Goal: Complete application form: Complete application form

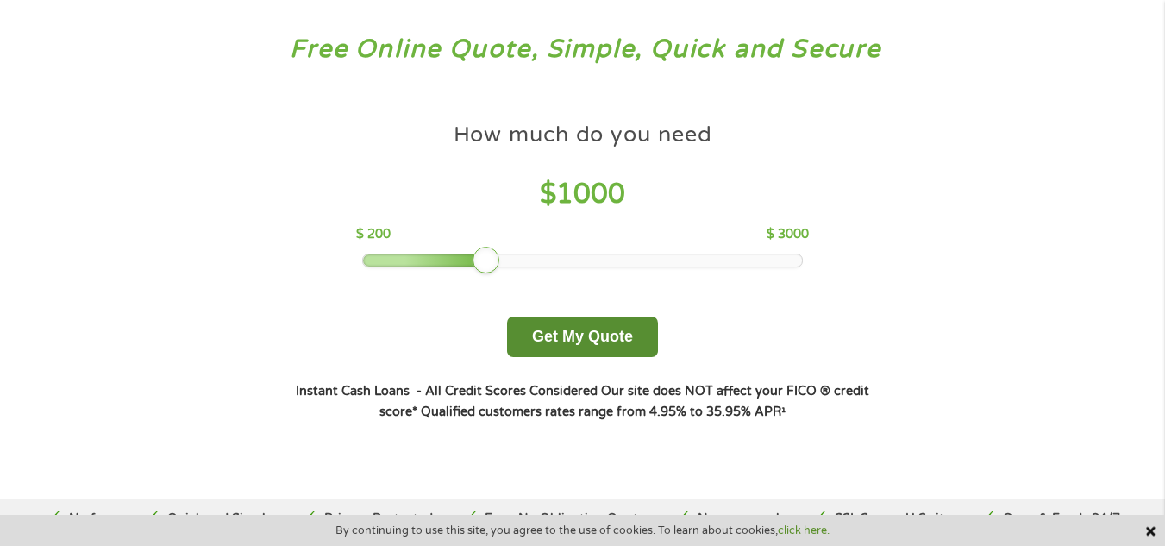
click at [611, 338] on button "Get My Quote" at bounding box center [582, 336] width 151 height 41
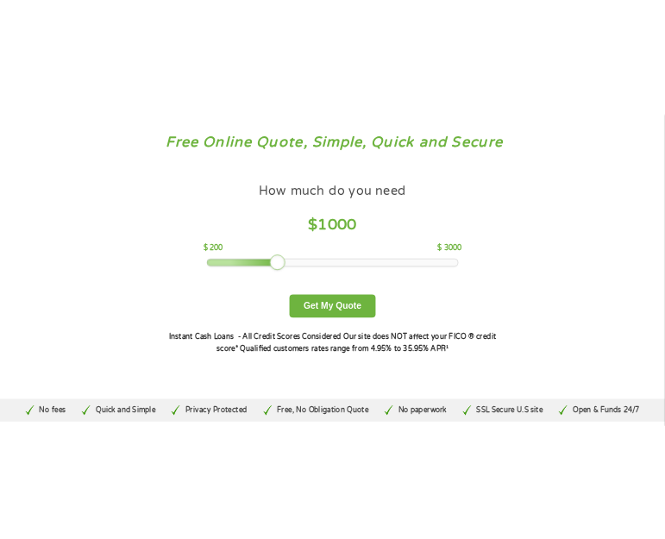
scroll to position [99, 0]
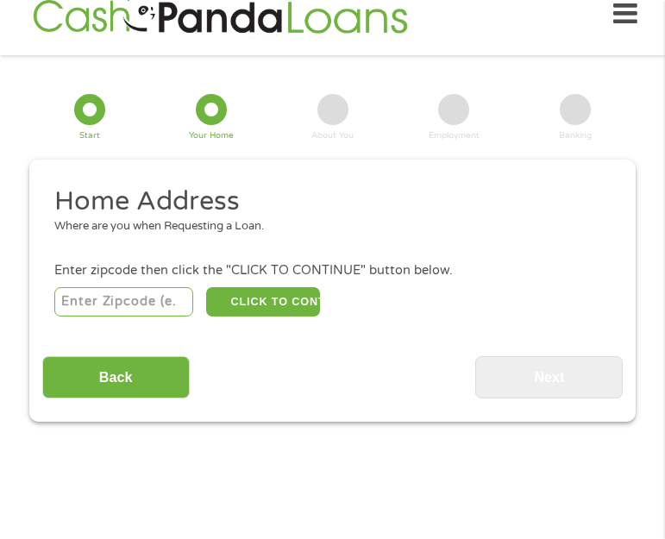
scroll to position [22, 0]
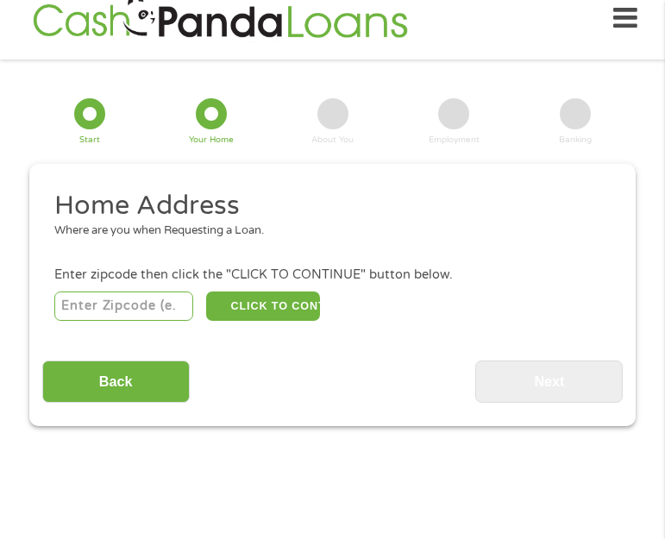
click at [130, 303] on input "number" at bounding box center [123, 305] width 139 height 29
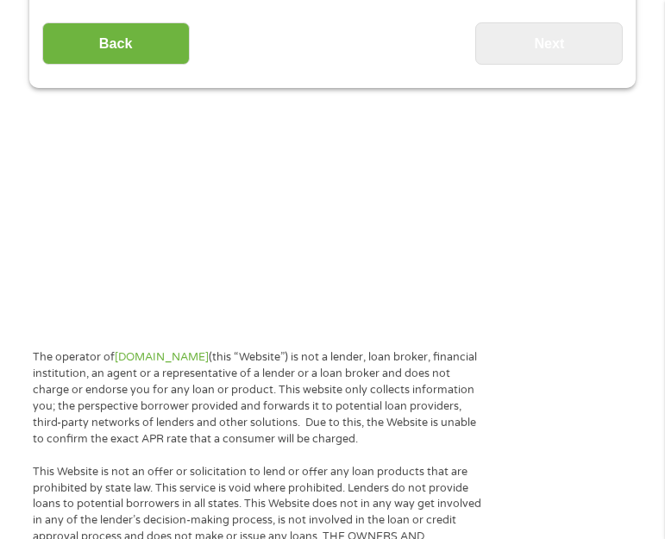
scroll to position [367, 0]
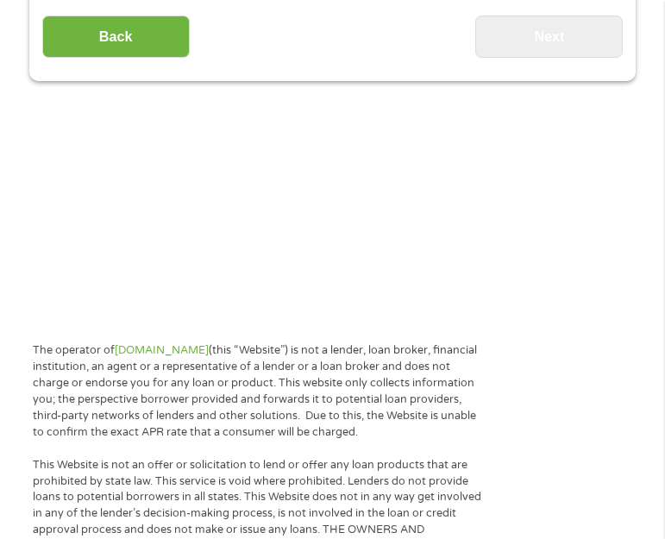
type input "84737"
click at [530, 212] on main "1 Start 2 Your Home 3 About You 4 Employment 5 Banking 6 This field is hidden w…" at bounding box center [332, 6] width 665 height 582
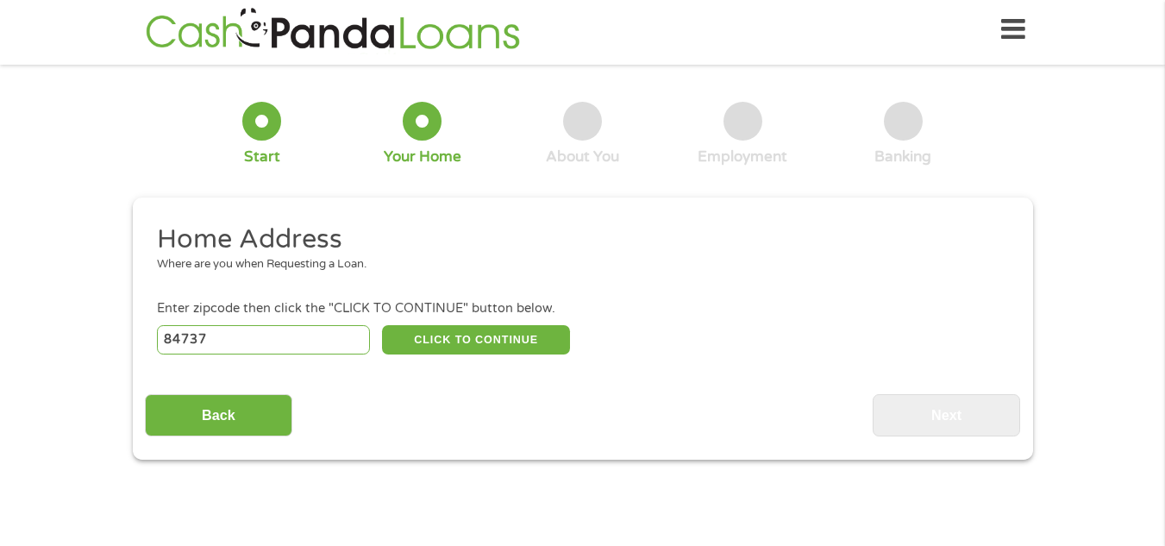
scroll to position [0, 0]
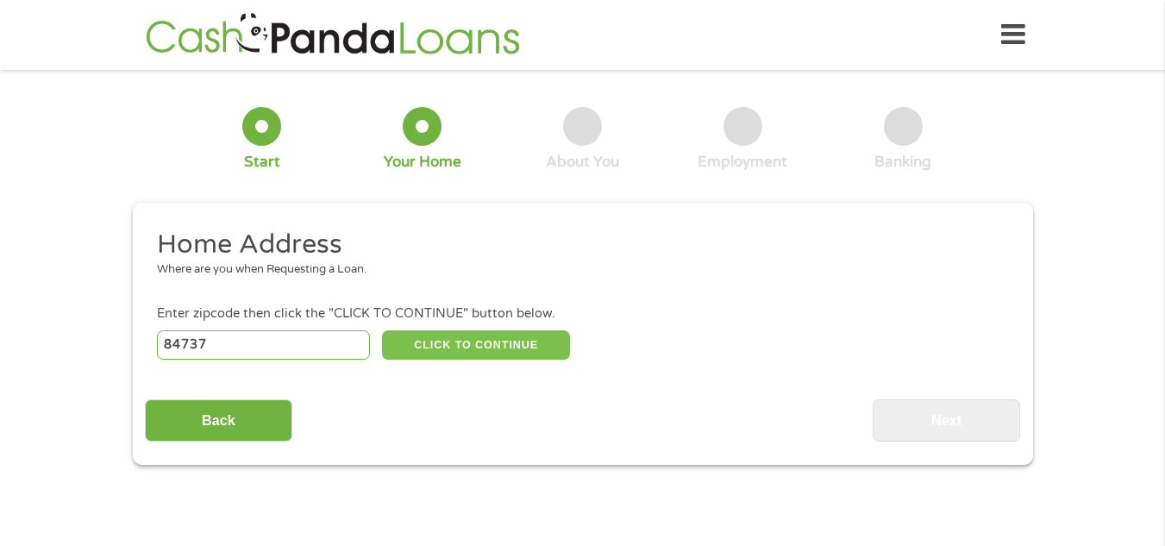
click at [467, 352] on button "CLICK TO CONTINUE" at bounding box center [476, 344] width 188 height 29
type input "84737"
type input "Hurricane"
select select "Utah"
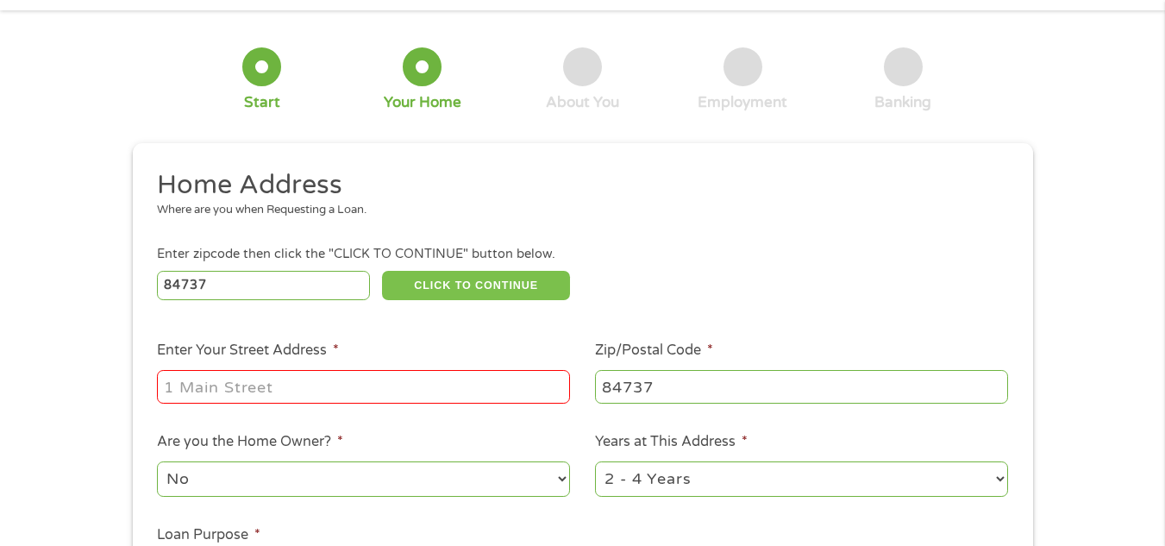
scroll to position [86, 0]
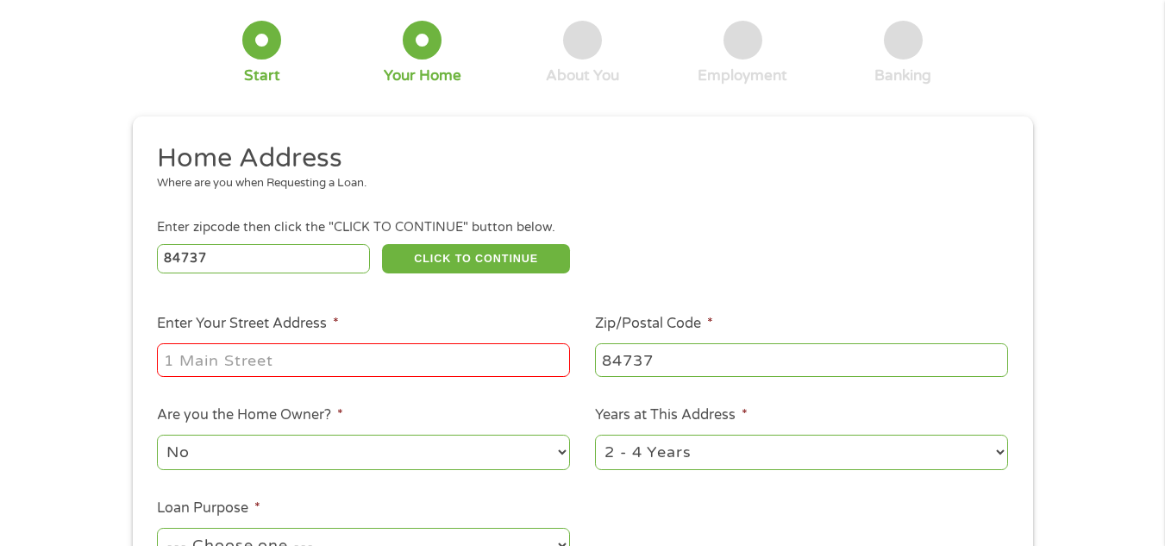
click at [397, 373] on input "Enter Your Street Address *" at bounding box center [363, 359] width 413 height 33
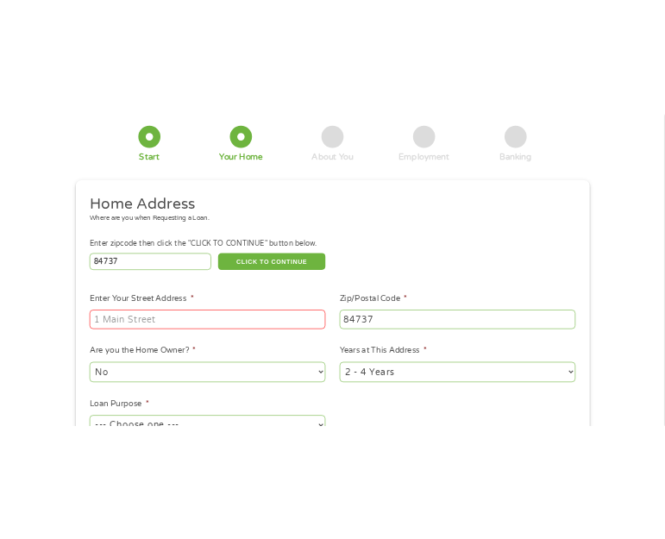
scroll to position [98, 0]
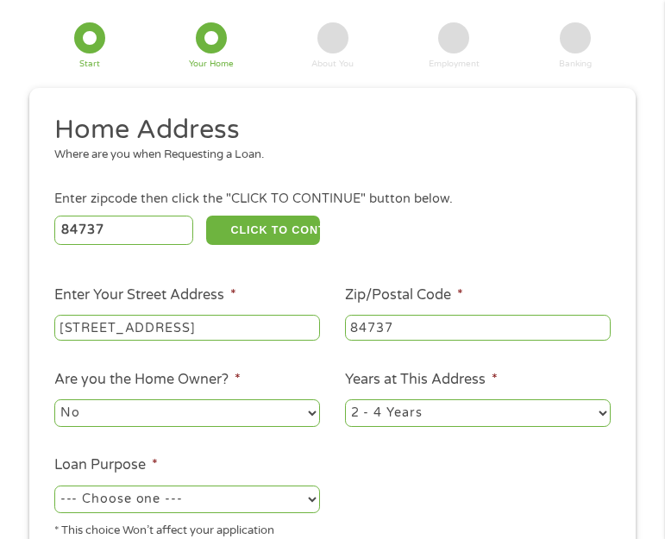
type input "392 W 500 S Hurricane, UT 84737"
click at [163, 419] on select "No Yes" at bounding box center [187, 413] width 266 height 28
select select "yes"
click at [54, 399] on select "No Yes" at bounding box center [187, 413] width 266 height 28
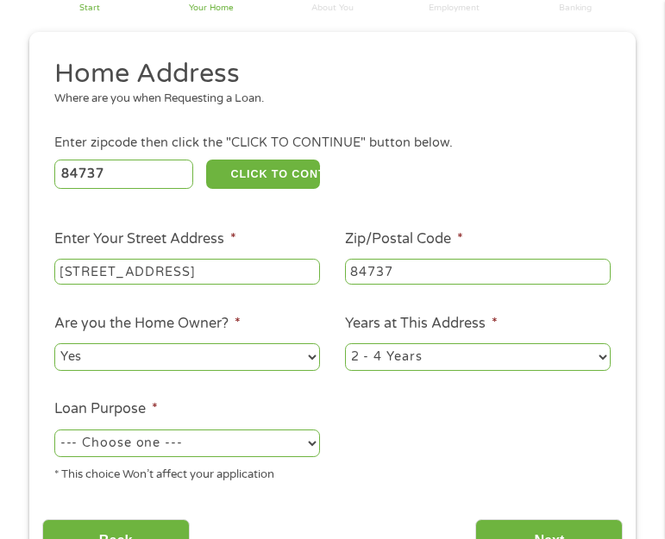
scroll to position [185, 0]
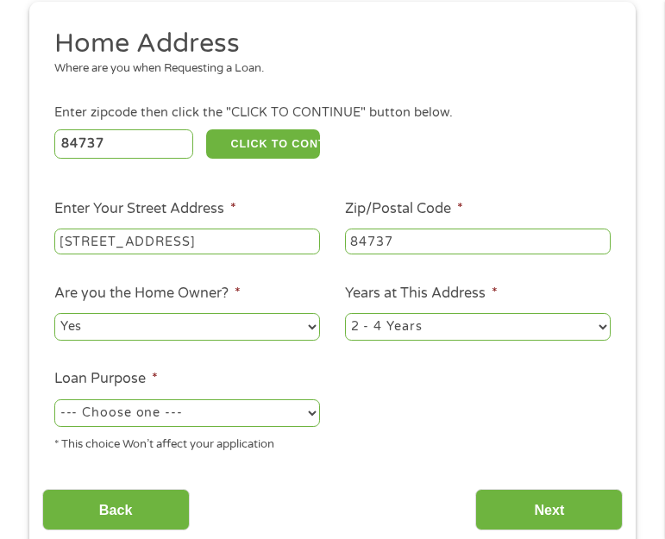
click at [414, 329] on select "1 Year or less 1 - 2 Years 2 - 4 Years Over 4 Years" at bounding box center [478, 327] width 266 height 28
click at [345, 313] on select "1 Year or less 1 - 2 Years 2 - 4 Years Over 4 Years" at bounding box center [478, 327] width 266 height 28
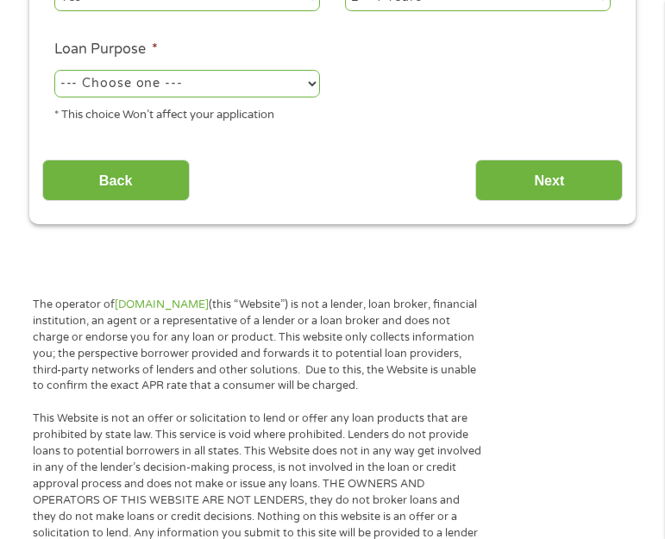
scroll to position [529, 0]
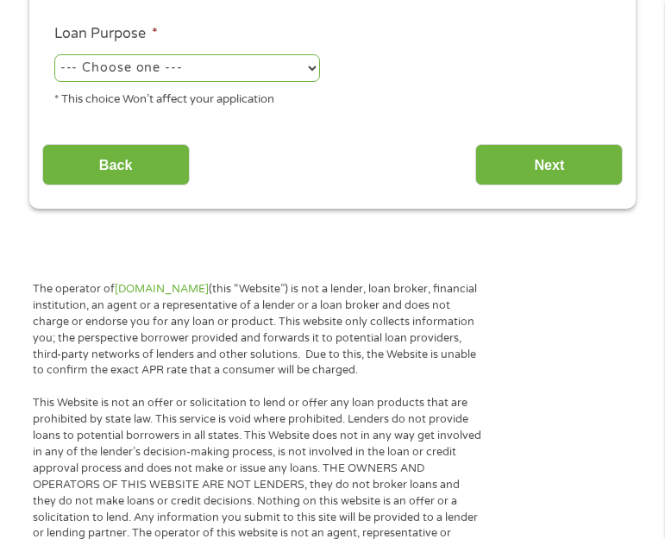
click at [183, 59] on select "--- Choose one --- Pay Bills Debt Consolidation Home Improvement Major Purchase…" at bounding box center [187, 68] width 266 height 28
select select "other"
click at [54, 54] on select "--- Choose one --- Pay Bills Debt Consolidation Home Improvement Major Purchase…" at bounding box center [187, 68] width 266 height 28
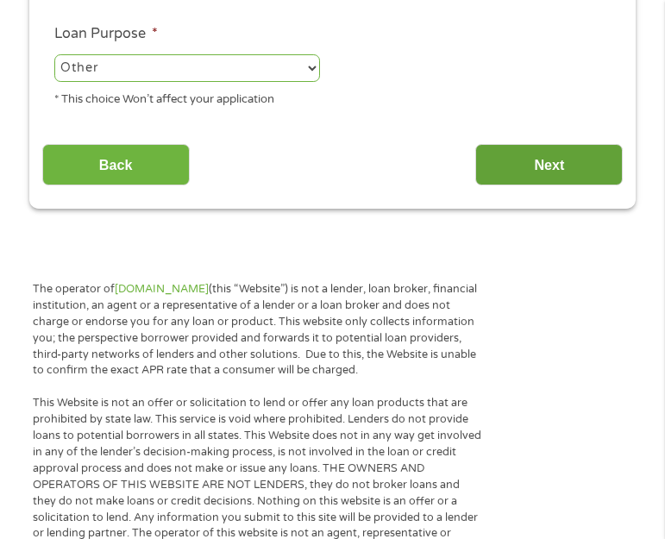
click at [545, 173] on input "Next" at bounding box center [548, 165] width 147 height 42
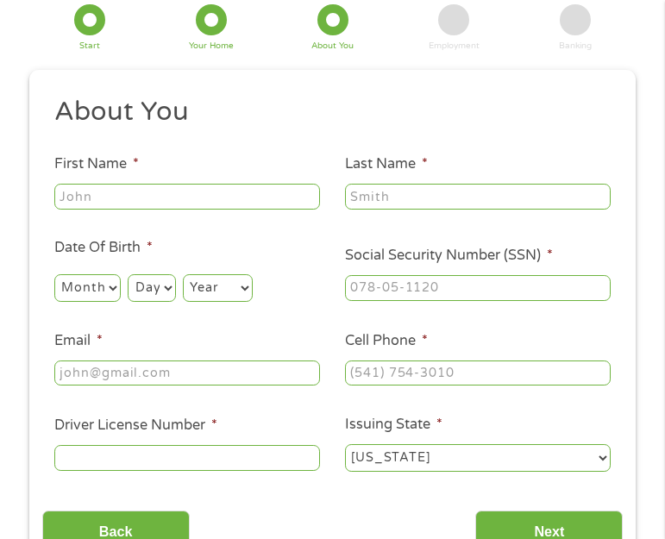
scroll to position [22, 0]
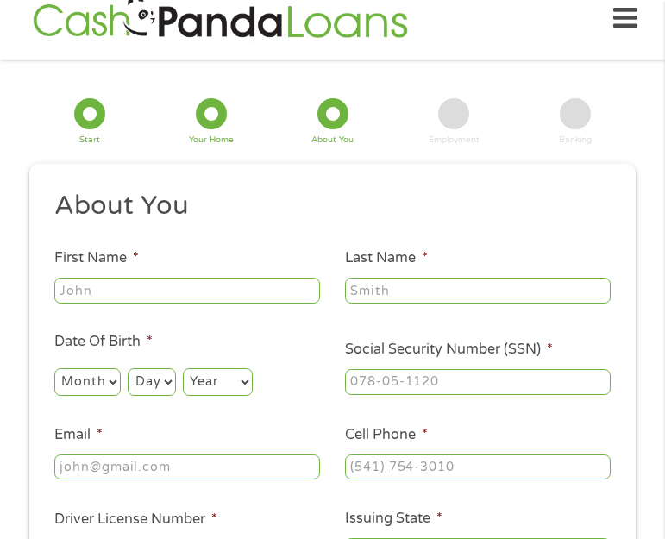
click at [214, 291] on input "First Name *" at bounding box center [187, 291] width 266 height 26
type input "natalie"
click at [404, 288] on input "Last Name *" at bounding box center [478, 291] width 266 height 26
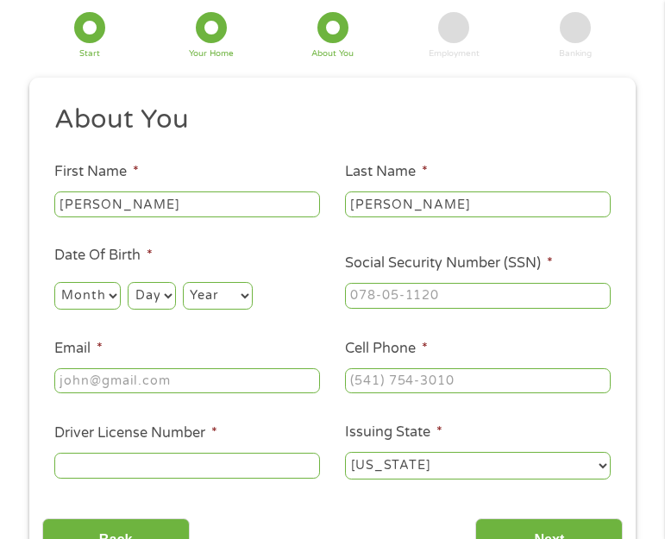
type input "haws"
click at [71, 289] on select "Month 1 2 3 4 5 6 7 8 9 10 11 12" at bounding box center [87, 296] width 66 height 28
select select "10"
click at [54, 282] on select "Month 1 2 3 4 5 6 7 8 9 10 11 12" at bounding box center [87, 296] width 66 height 28
click at [160, 306] on select "Day 1 2 3 4 5 6 7 8 9 10 11 12 13 14 15 16 17 18 19 20 21 22 23 24 25 26 27 28 …" at bounding box center [151, 296] width 47 height 28
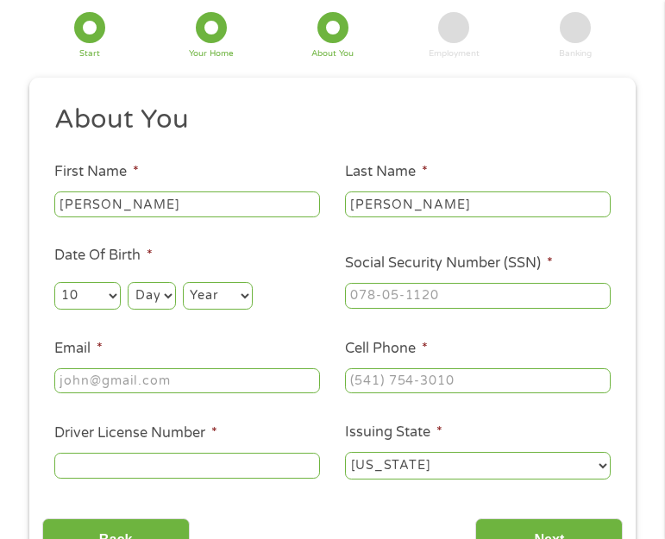
select select "7"
click at [128, 282] on select "Day 1 2 3 4 5 6 7 8 9 10 11 12 13 14 15 16 17 18 19 20 21 22 23 24 25 26 27 28 …" at bounding box center [151, 296] width 47 height 28
click at [212, 297] on select "Year 2007 2006 2005 2004 2003 2002 2001 2000 1999 1998 1997 1996 1995 1994 1993…" at bounding box center [218, 296] width 70 height 28
select select "1976"
click at [183, 282] on select "Year 2007 2006 2005 2004 2003 2002 2001 2000 1999 1998 1997 1996 1995 1994 1993…" at bounding box center [218, 296] width 70 height 28
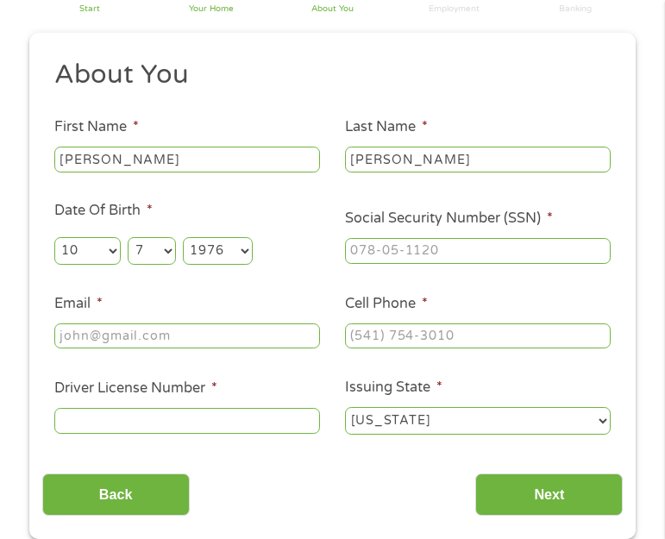
scroll to position [195, 0]
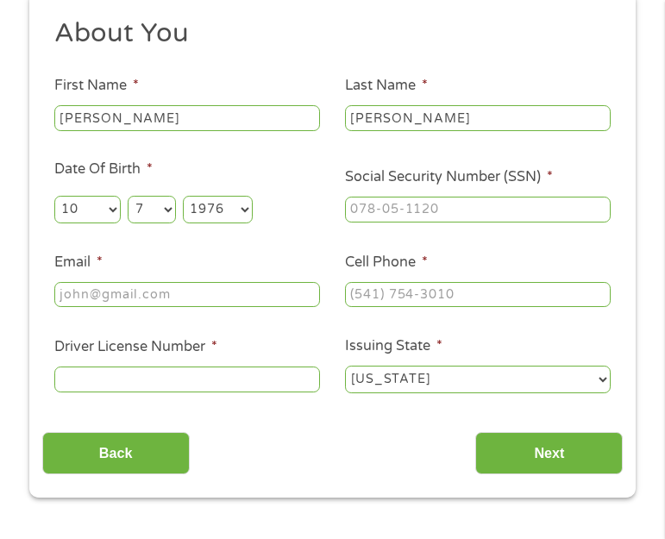
type input "___-__-____"
click at [406, 214] on input "___-__-____" at bounding box center [478, 210] width 266 height 26
click at [391, 206] on input "___-__-____" at bounding box center [478, 210] width 266 height 26
type input "528-53-8166"
type input "(___) ___-____"
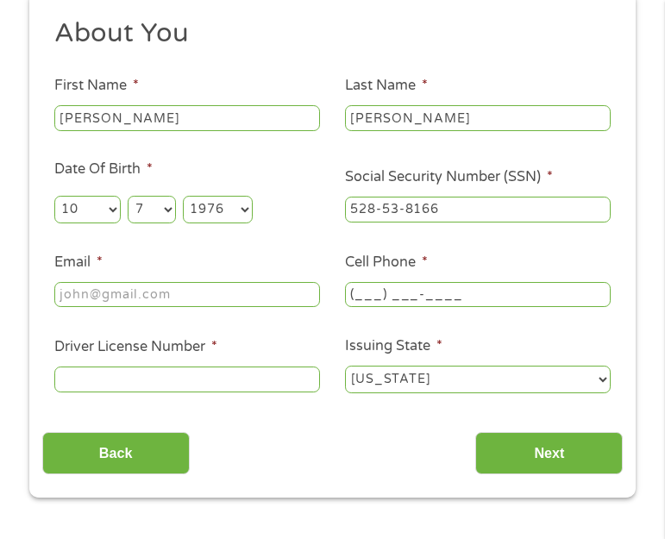
drag, startPoint x: 416, startPoint y: 292, endPoint x: 442, endPoint y: 292, distance: 26.7
click at [416, 292] on input "(___) ___-____" at bounding box center [478, 295] width 266 height 26
type input "(___) ___-____"
click at [430, 290] on input "(___) ___-____" at bounding box center [478, 295] width 266 height 26
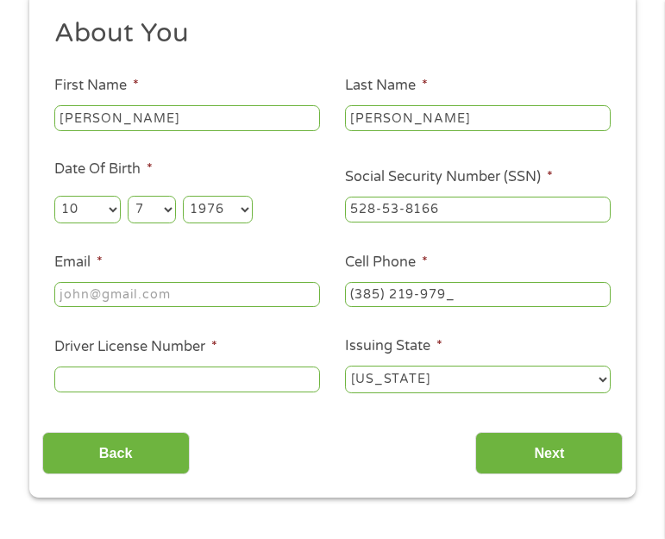
type input "(385) 219-9796"
click at [178, 266] on li "Email *" at bounding box center [187, 281] width 291 height 59
click at [164, 279] on div at bounding box center [187, 295] width 266 height 32
click at [165, 297] on input "Email *" at bounding box center [187, 295] width 266 height 26
paste input "n"
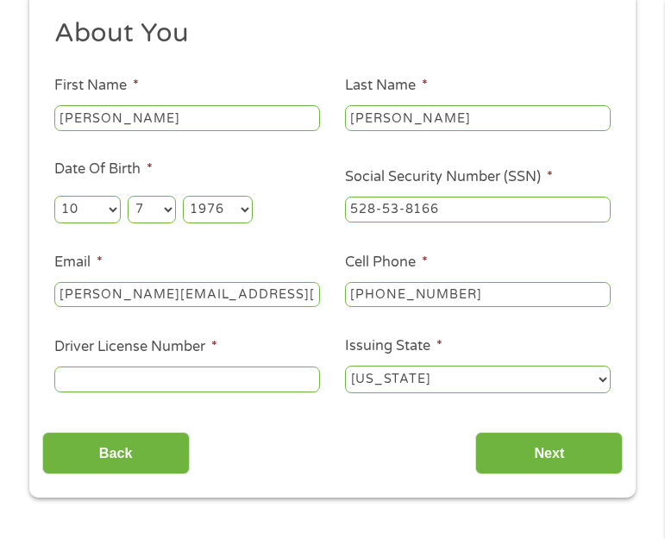
type input "nataliehaws@aol.com"
click at [194, 353] on label "Driver License Number *" at bounding box center [135, 347] width 163 height 18
click at [194, 366] on input "Driver License Number *" at bounding box center [187, 379] width 266 height 26
click at [200, 375] on input "Driver License Number *" at bounding box center [187, 379] width 266 height 26
click at [216, 361] on li "Driver License Number *" at bounding box center [187, 365] width 291 height 59
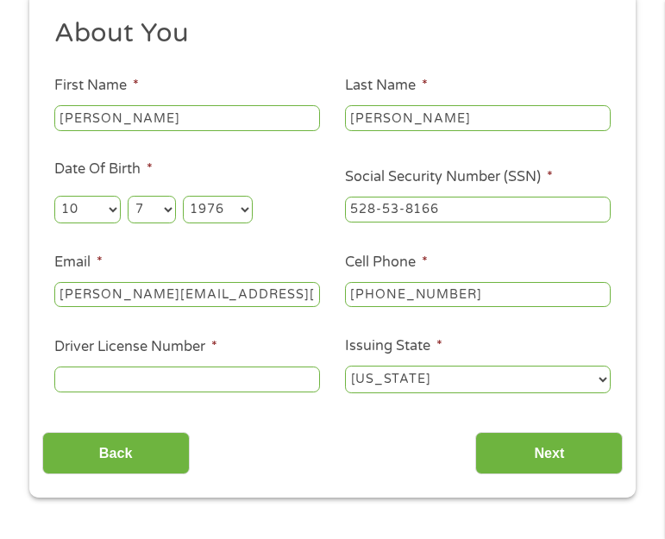
click at [221, 369] on input "Driver License Number *" at bounding box center [187, 379] width 266 height 26
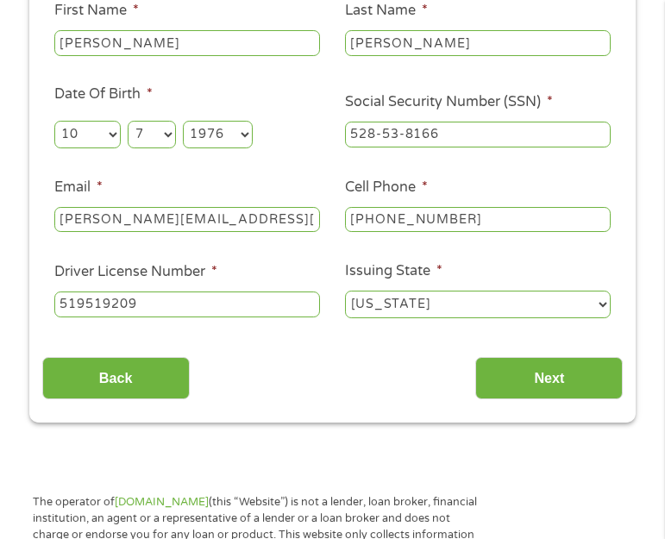
scroll to position [367, 0]
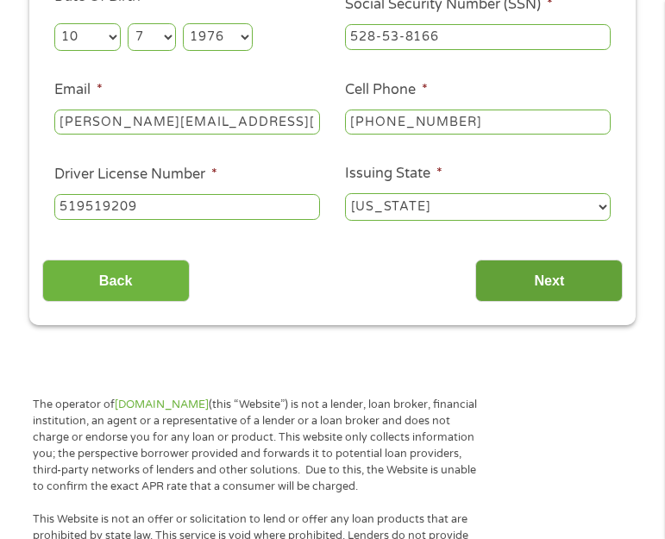
type input "519519209"
click at [533, 273] on input "Next" at bounding box center [548, 281] width 147 height 42
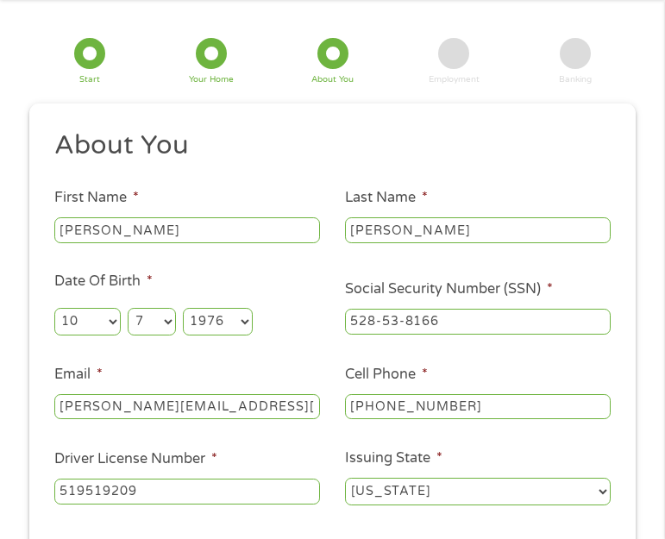
scroll to position [259, 0]
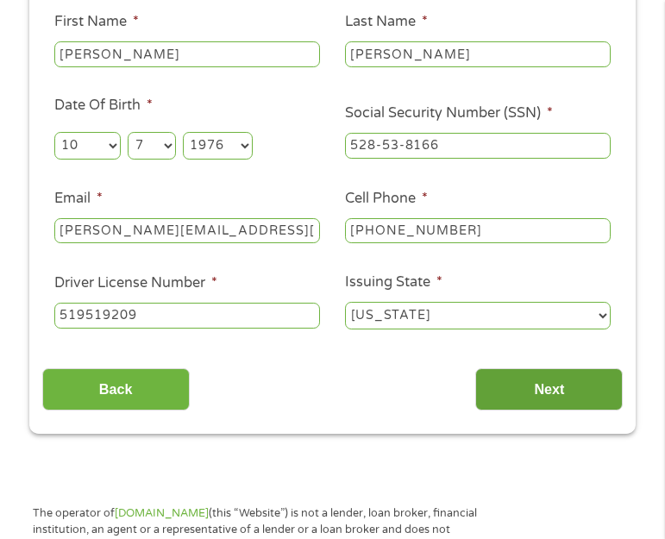
click at [529, 386] on input "Next" at bounding box center [548, 389] width 147 height 42
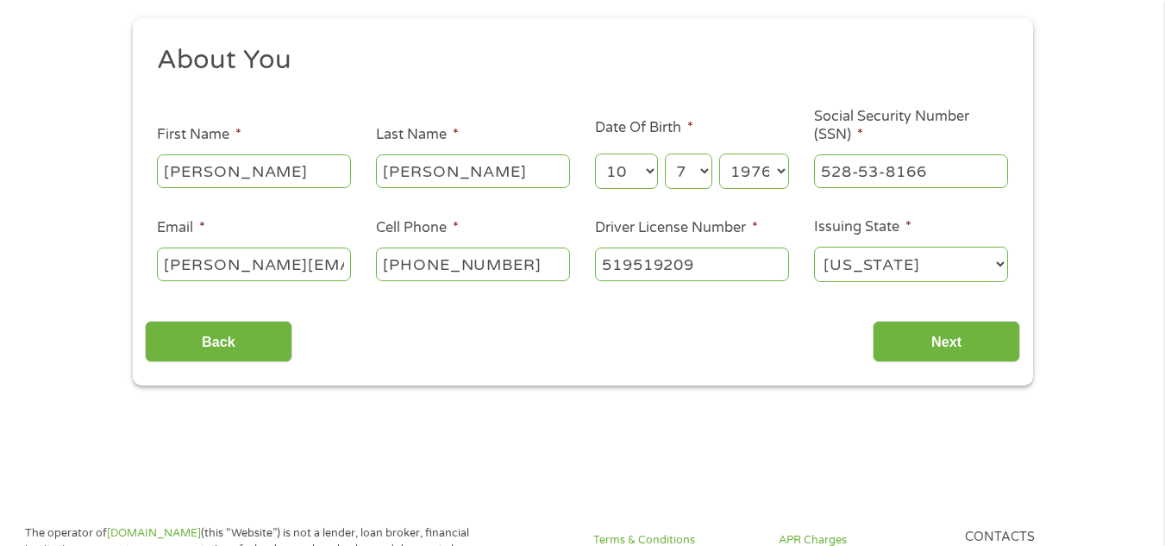
scroll to position [160, 0]
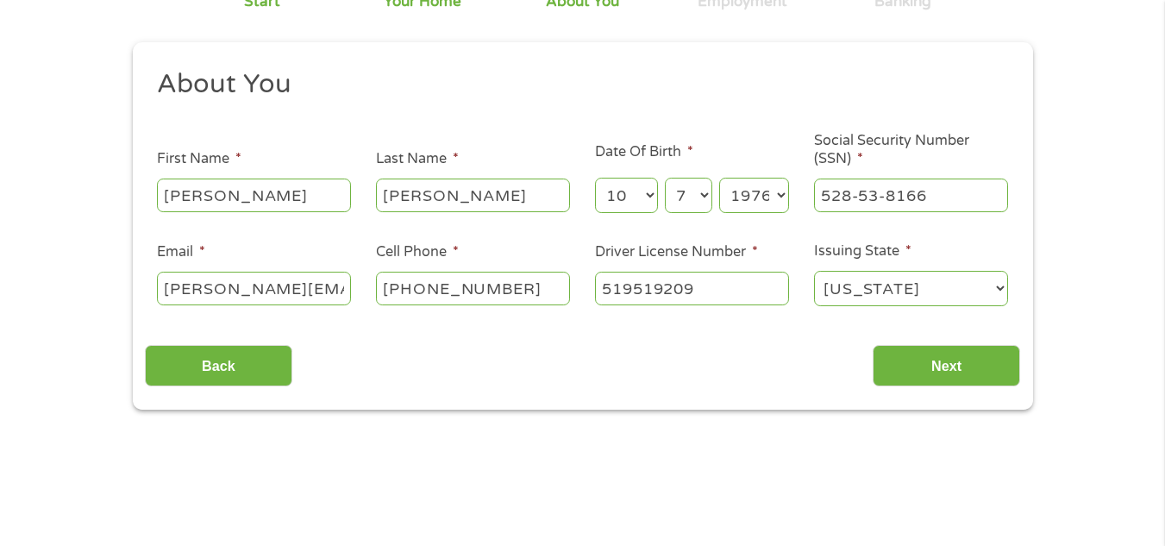
click at [375, 324] on div "About You This field is hidden when viewing the form Title * --- Choose one ---…" at bounding box center [582, 227] width 875 height 320
click at [542, 437] on section "1 Start 2 Your Home 3 About You 4 Employment 5 Banking 6 This field is hidden w…" at bounding box center [582, 184] width 1165 height 525
click at [985, 364] on input "Next" at bounding box center [946, 366] width 147 height 42
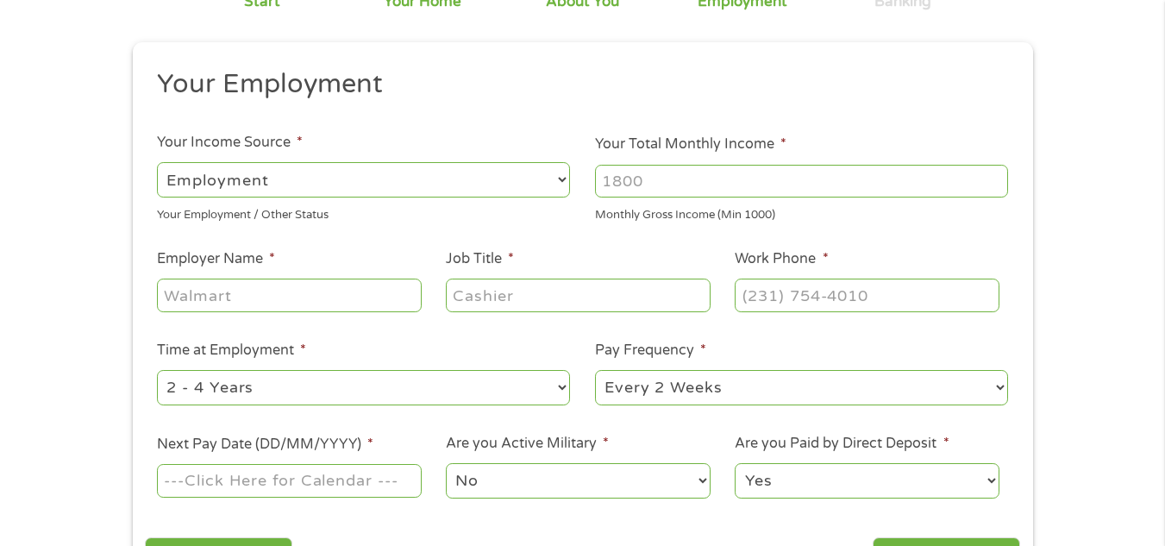
scroll to position [0, 0]
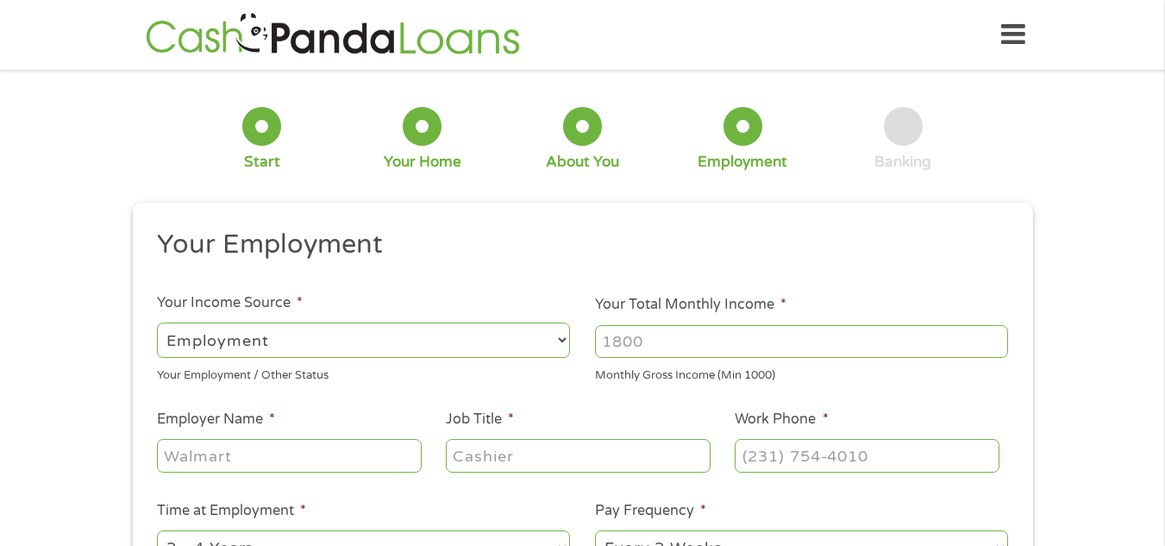
click at [785, 332] on input "Your Total Monthly Income *" at bounding box center [801, 341] width 413 height 33
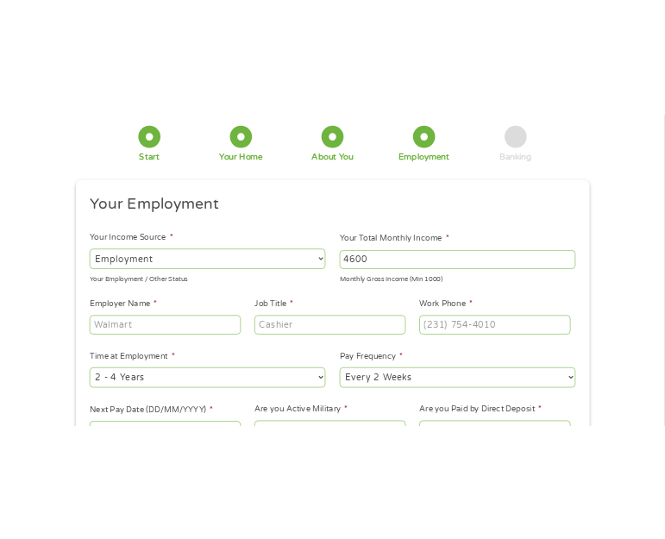
scroll to position [98, 0]
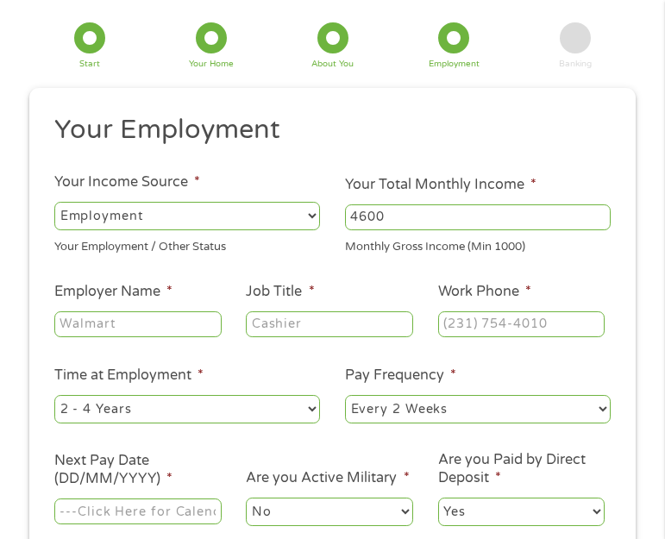
type input "4600"
click at [461, 317] on input "(___) ___-____" at bounding box center [521, 324] width 167 height 26
drag, startPoint x: 462, startPoint y: 317, endPoint x: 448, endPoint y: 328, distance: 17.9
click at [448, 328] on input "(___) ___-____" at bounding box center [521, 324] width 167 height 26
type input "(435) 734-9471"
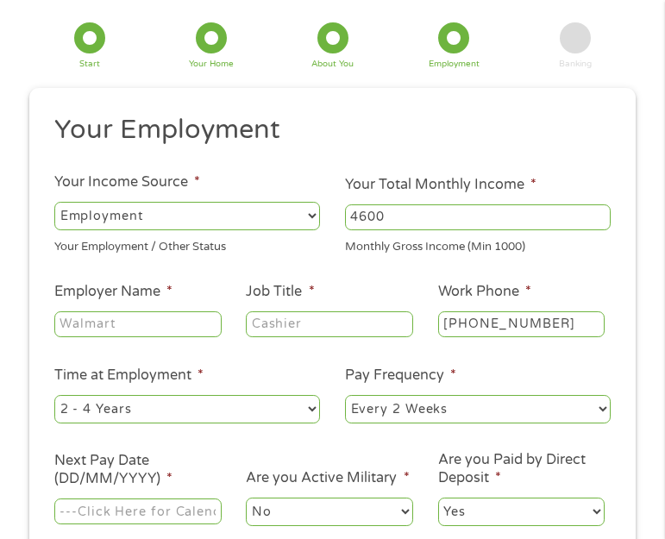
click at [298, 330] on input "Job Title *" at bounding box center [329, 324] width 167 height 26
type input "nurse"
click at [84, 330] on input "Employer Name *" at bounding box center [137, 324] width 167 height 26
click at [78, 311] on input "Employer Name *" at bounding box center [137, 324] width 167 height 26
drag, startPoint x: 82, startPoint y: 310, endPoint x: 70, endPoint y: 321, distance: 15.9
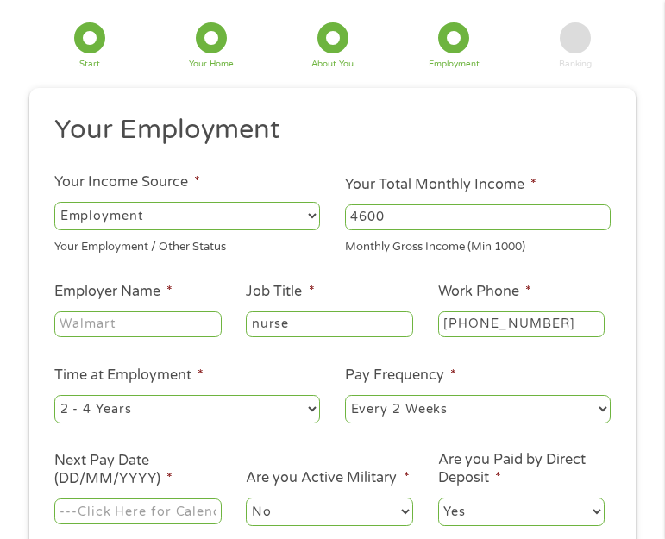
click at [70, 321] on input "Employer Name *" at bounding box center [137, 324] width 167 height 26
type input "Brigham City Community Hospital"
click at [197, 411] on select "--- Choose one --- 1 Year or less 1 - 2 Years 2 - 4 Years Over 4 Years" at bounding box center [187, 409] width 266 height 28
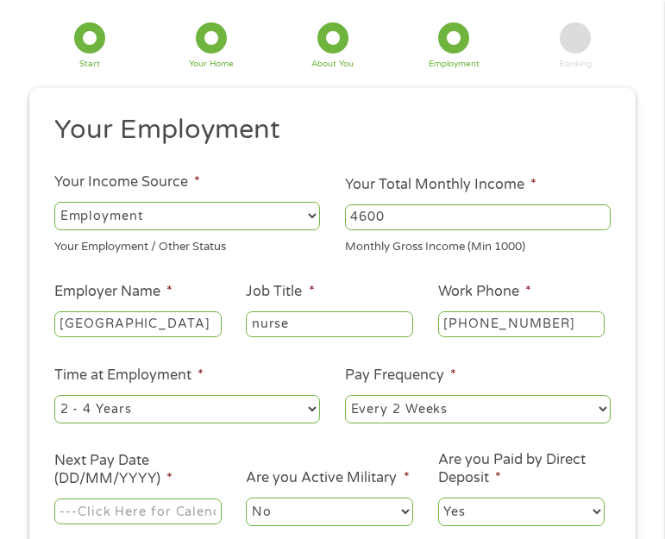
select select "60months"
click at [54, 395] on select "--- Choose one --- 1 Year or less 1 - 2 Years 2 - 4 Years Over 4 Years" at bounding box center [187, 409] width 266 height 28
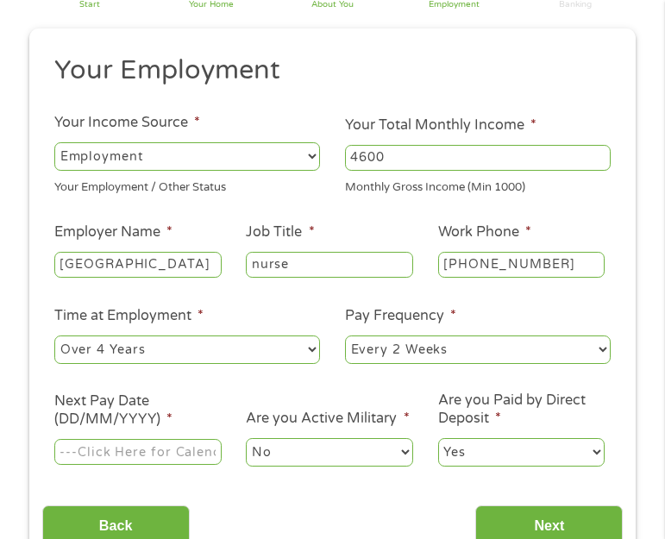
scroll to position [185, 0]
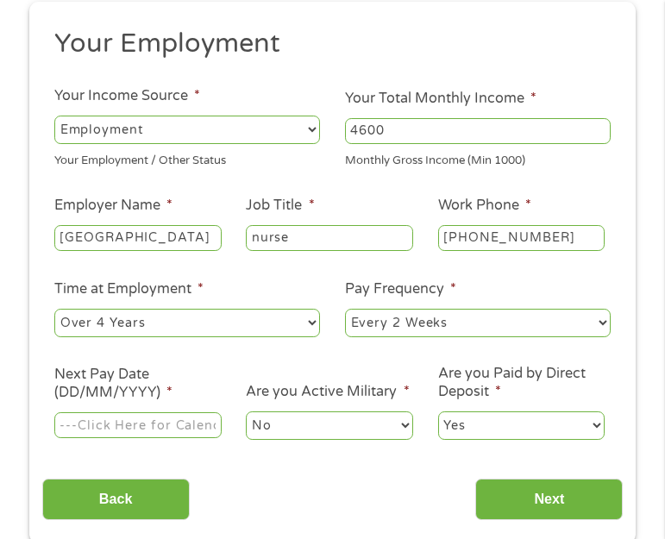
click at [432, 324] on select "--- Choose one --- Every 2 Weeks Every Week Monthly Semi-Monthly" at bounding box center [478, 323] width 266 height 28
click at [345, 309] on select "--- Choose one --- Every 2 Weeks Every Week Monthly Semi-Monthly" at bounding box center [478, 323] width 266 height 28
click at [430, 329] on select "--- Choose one --- Every 2 Weeks Every Week Monthly Semi-Monthly" at bounding box center [478, 323] width 266 height 28
select select "biweekly"
click at [345, 309] on select "--- Choose one --- Every 2 Weeks Every Week Monthly Semi-Monthly" at bounding box center [478, 323] width 266 height 28
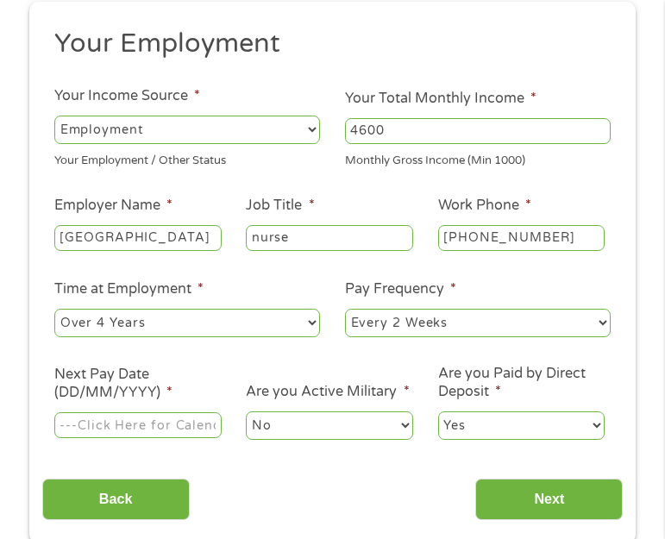
click at [328, 429] on select "No Yes" at bounding box center [329, 425] width 167 height 28
click at [246, 411] on select "No Yes" at bounding box center [329, 425] width 167 height 28
click at [88, 404] on li "Next Pay Date (DD/MM/YYYY) *" at bounding box center [137, 404] width 191 height 76
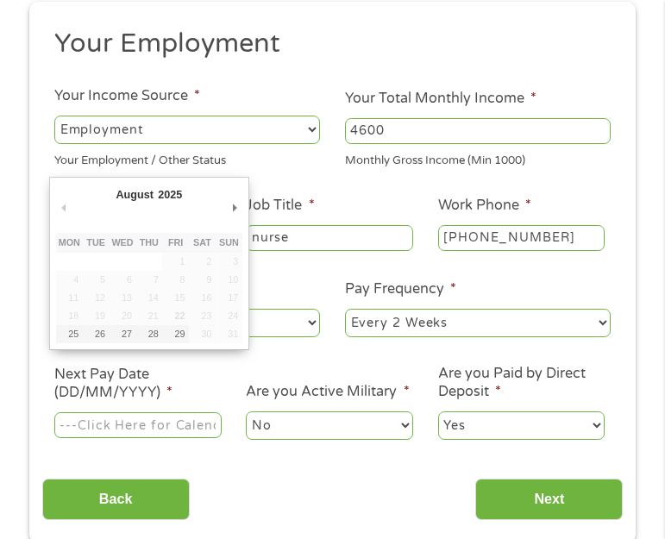
drag, startPoint x: 103, startPoint y: 428, endPoint x: 115, endPoint y: 436, distance: 14.8
click at [103, 429] on input "Next Pay Date (DD/MM/YYYY) *" at bounding box center [137, 425] width 167 height 26
type input "29/08/2025"
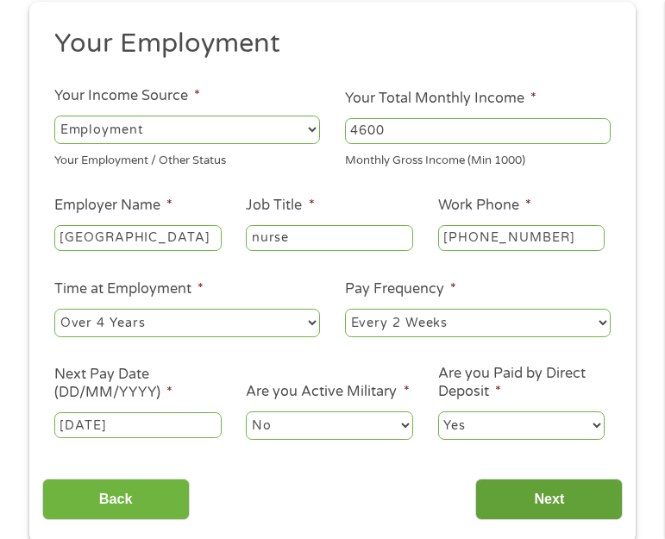
click at [517, 490] on input "Next" at bounding box center [548, 500] width 147 height 42
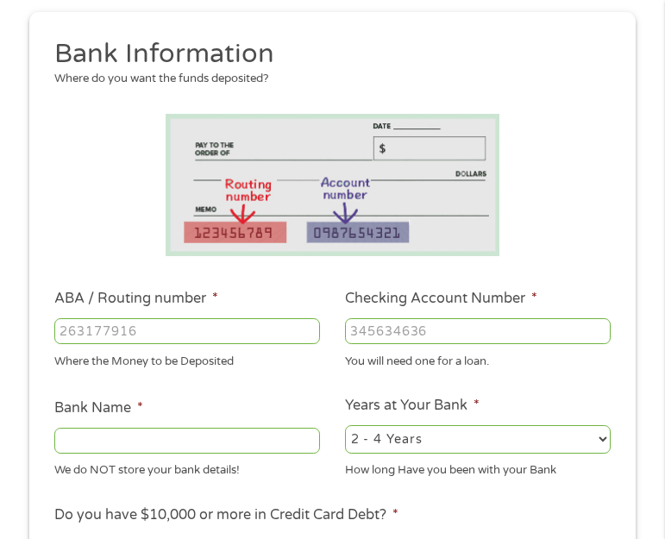
scroll to position [195, 0]
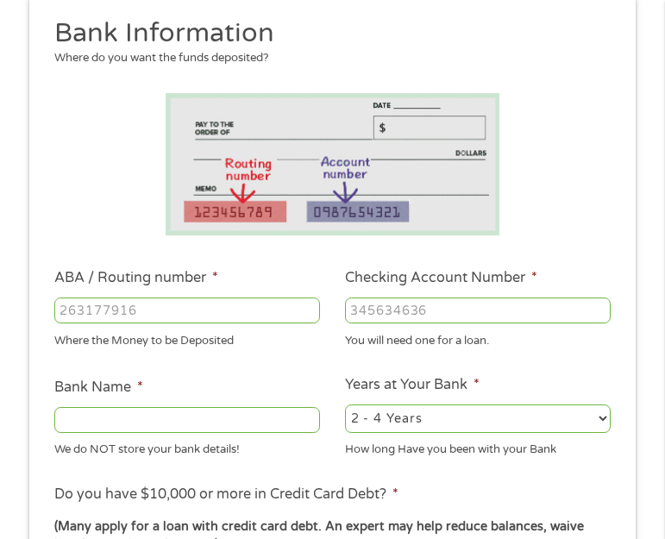
click at [128, 285] on label "ABA / Routing number *" at bounding box center [136, 278] width 164 height 18
click at [128, 297] on input "ABA / Routing number *" at bounding box center [187, 310] width 266 height 26
type input "062200880"
type input "COMPASS BANK"
type input "062200880"
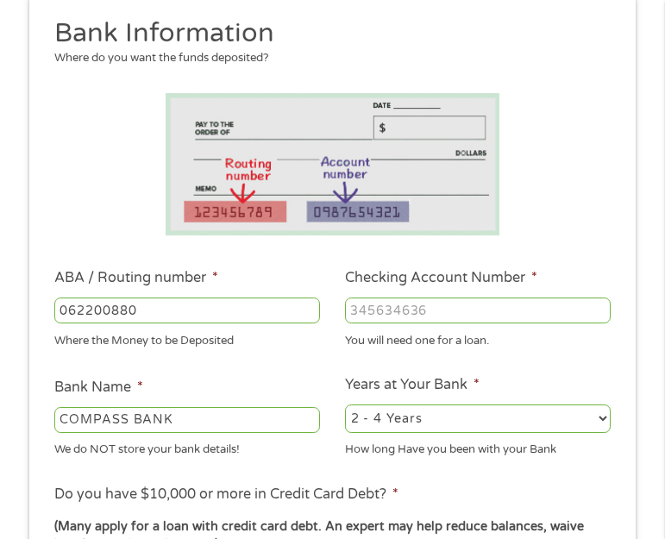
click at [420, 313] on input "Checking Account Number *" at bounding box center [478, 310] width 266 height 26
type input "8"
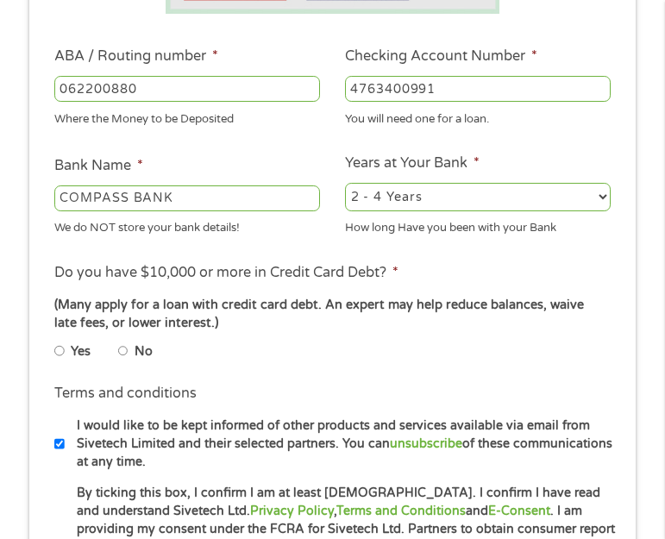
scroll to position [431, 0]
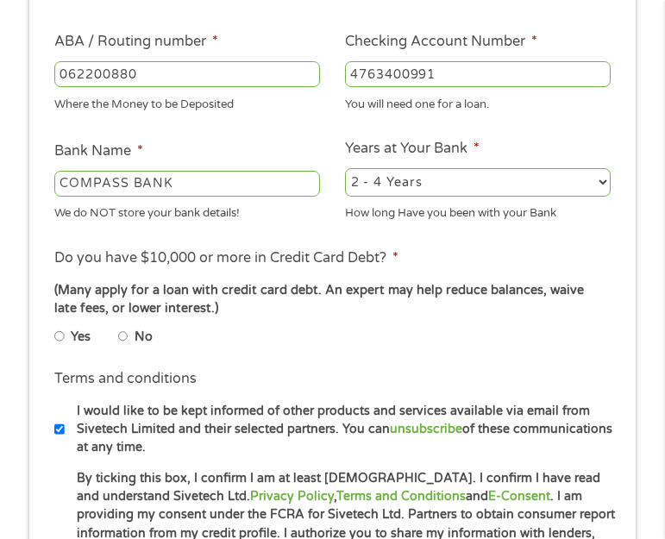
type input "4763400991"
click at [118, 335] on input "No" at bounding box center [123, 336] width 10 height 21
radio input "true"
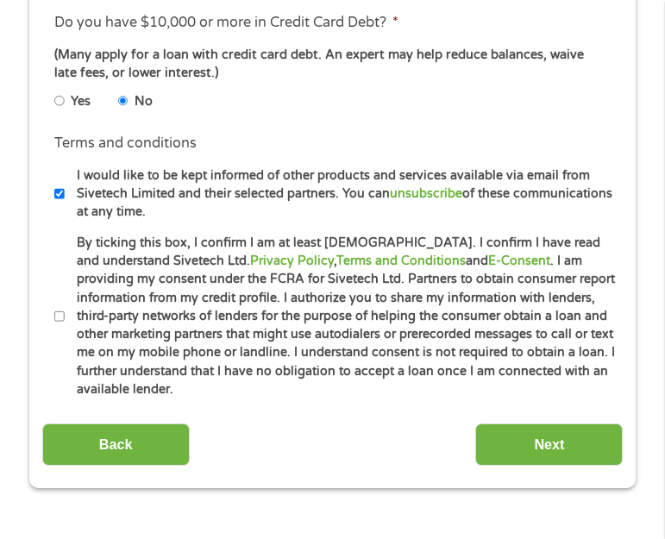
scroll to position [690, 0]
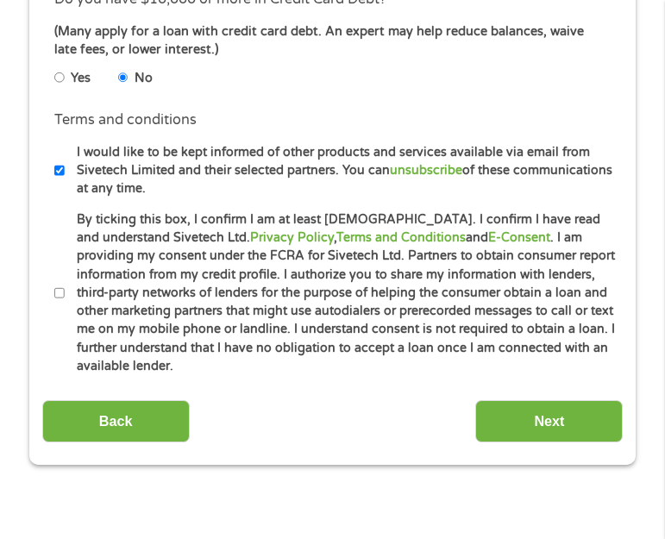
click at [55, 285] on input "By ticking this box, I confirm I am at least 18 years old. I confirm I have rea…" at bounding box center [59, 293] width 10 height 21
checkbox input "true"
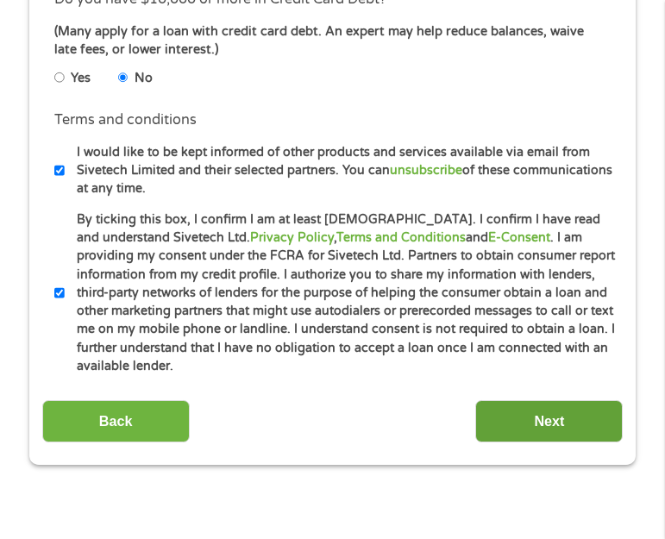
click at [501, 400] on input "Next" at bounding box center [548, 421] width 147 height 42
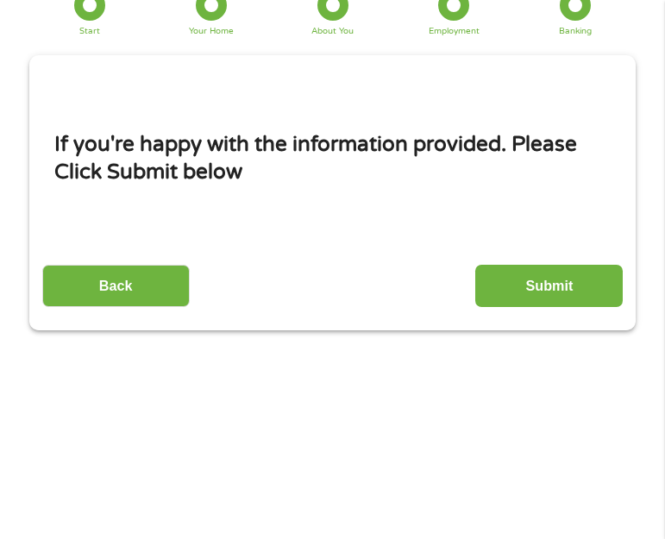
scroll to position [22, 0]
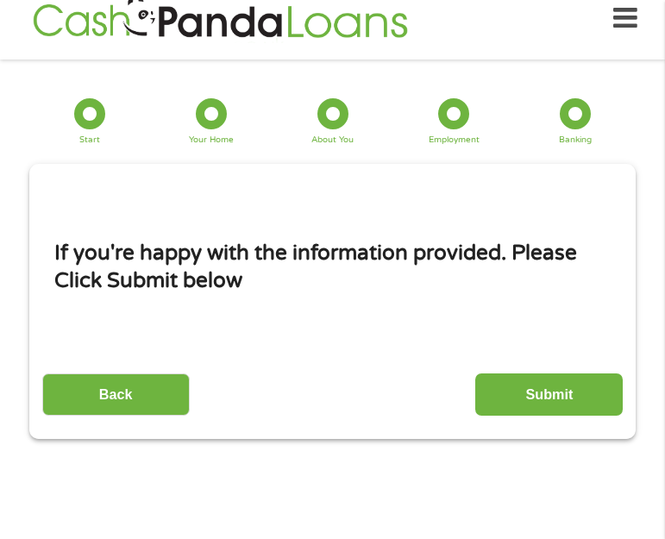
drag, startPoint x: 599, startPoint y: 401, endPoint x: 584, endPoint y: 404, distance: 15.7
click at [584, 404] on input "Submit" at bounding box center [548, 394] width 147 height 42
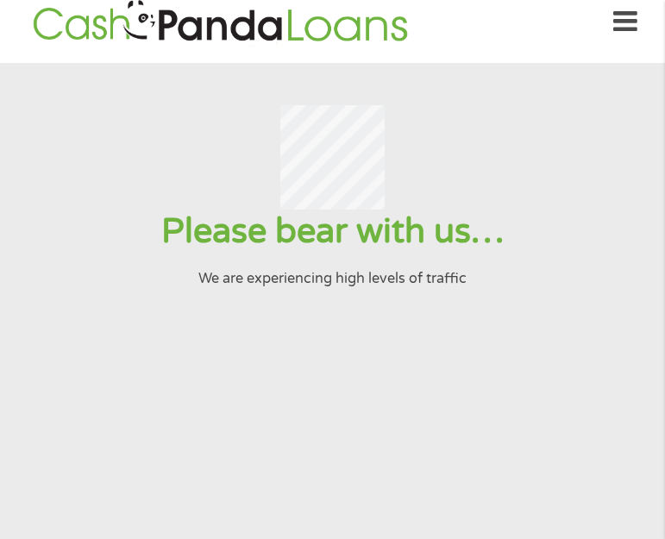
scroll to position [0, 0]
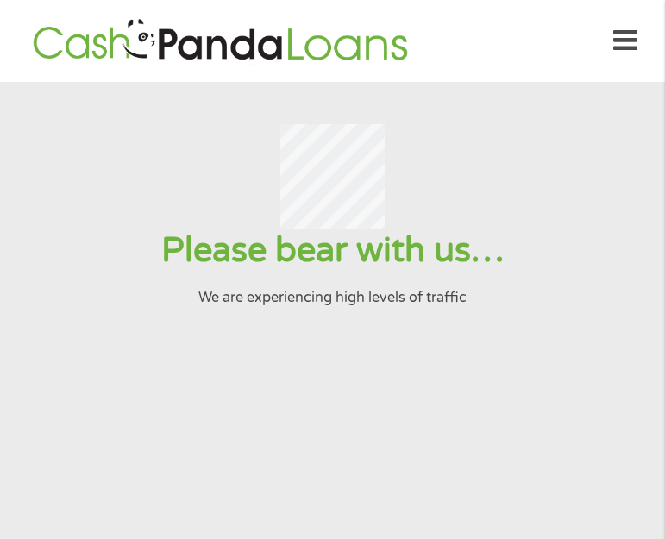
drag, startPoint x: 470, startPoint y: 205, endPoint x: 484, endPoint y: 217, distance: 18.3
drag, startPoint x: 484, startPoint y: 217, endPoint x: 498, endPoint y: 166, distance: 53.5
click at [498, 166] on div at bounding box center [332, 176] width 623 height 105
drag, startPoint x: 478, startPoint y: 150, endPoint x: 448, endPoint y: 227, distance: 82.2
click at [389, 124] on section "Please bear with us… We are experiencing high levels of traffic" at bounding box center [332, 373] width 665 height 582
